Goal: Check status: Check status

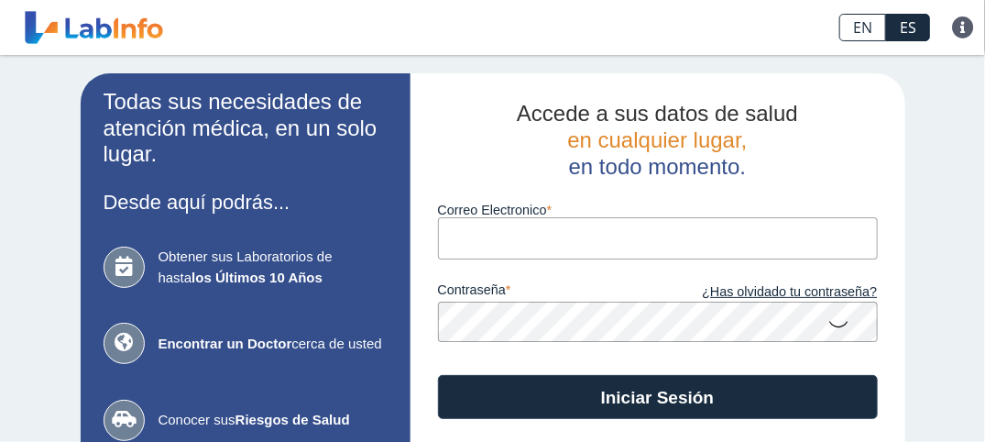
click at [469, 242] on input "Correo Electronico" at bounding box center [658, 237] width 440 height 41
type input "[EMAIL_ADDRESS][DOMAIN_NAME]"
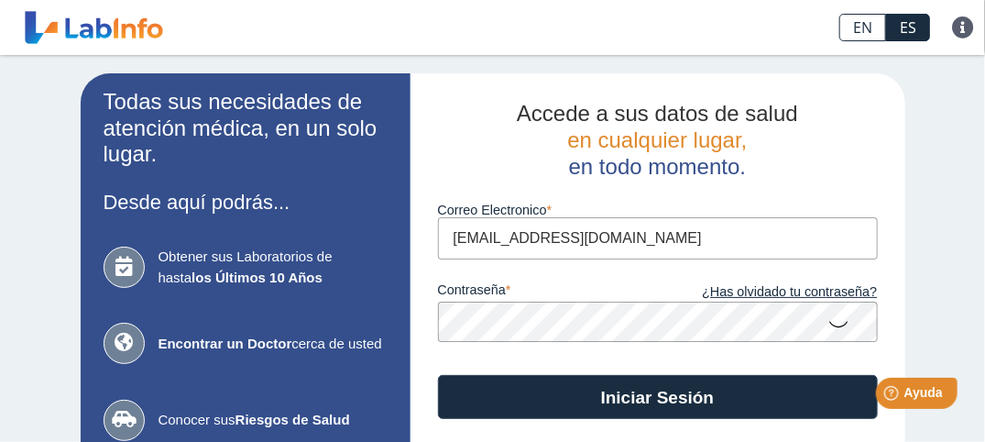
click at [438, 375] on button "Iniciar Sesión" at bounding box center [658, 397] width 440 height 44
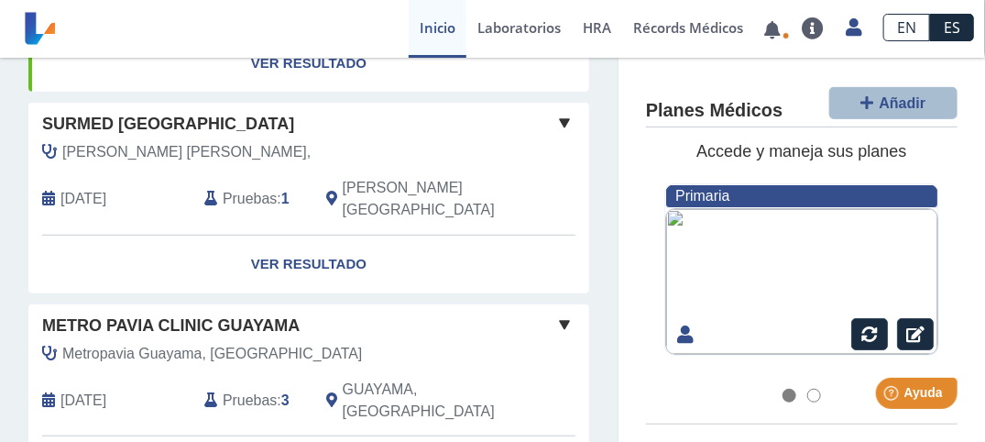
scroll to position [275, 0]
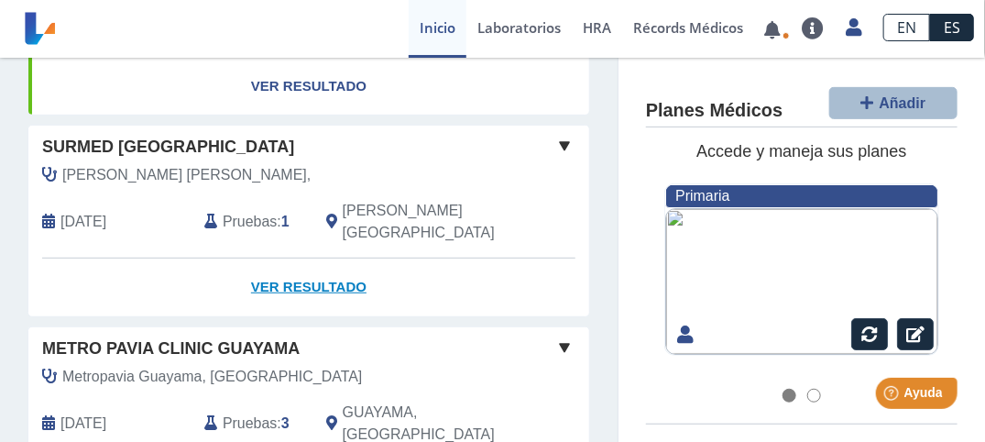
click at [314, 259] on link "Ver Resultado" at bounding box center [308, 288] width 561 height 58
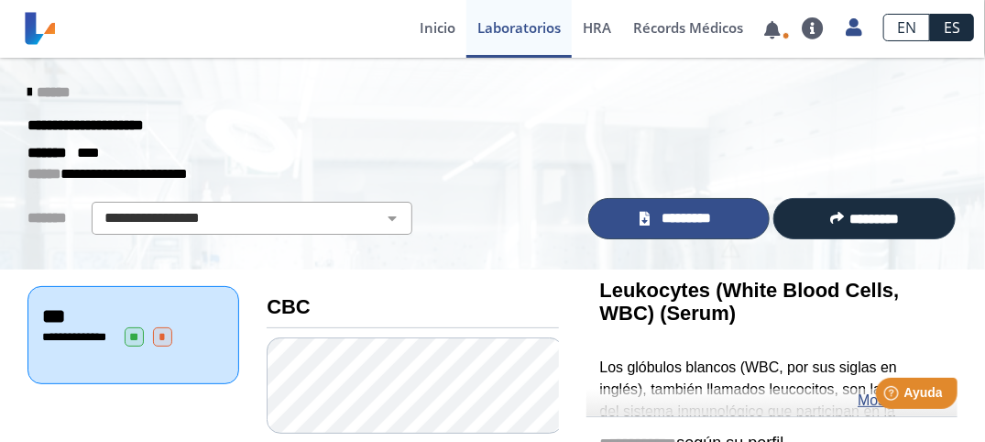
click at [676, 211] on span "*********" at bounding box center [686, 218] width 63 height 21
